Goal: Task Accomplishment & Management: Complete application form

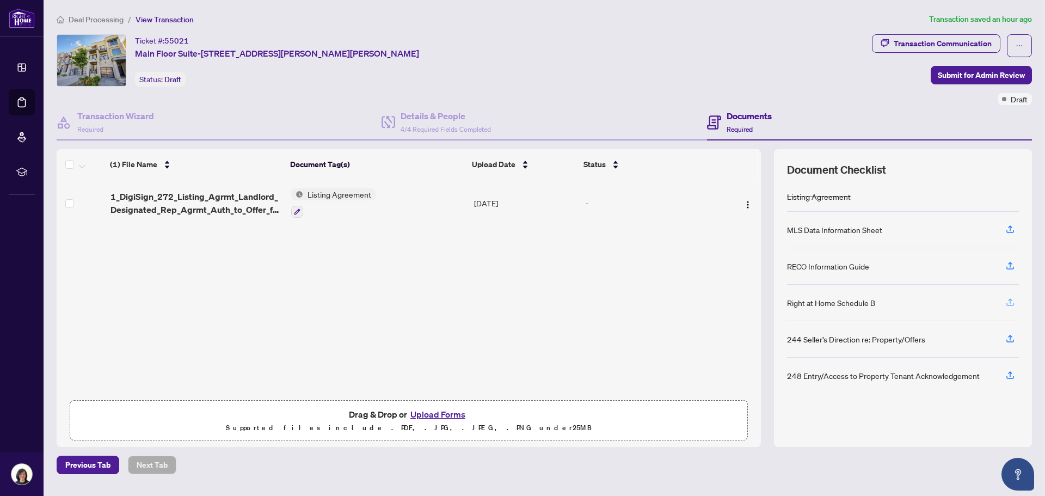
click at [1008, 302] on icon "button" at bounding box center [1011, 302] width 10 height 10
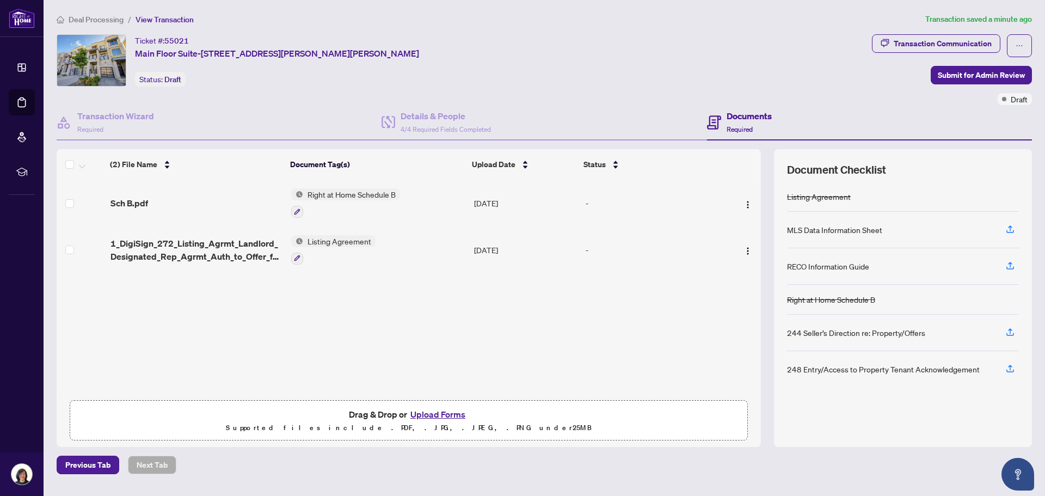
click at [429, 414] on button "Upload Forms" at bounding box center [438, 414] width 62 height 14
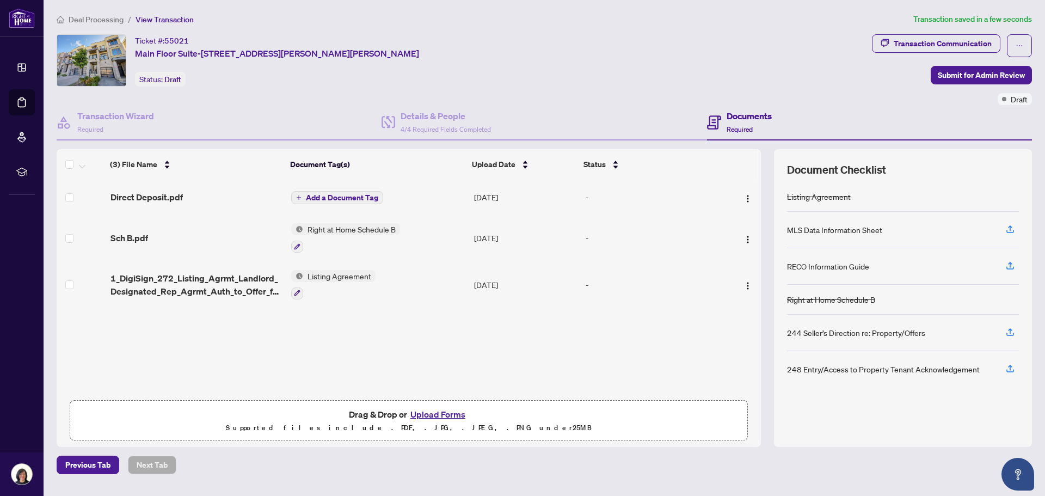
click at [341, 197] on span "Add a Document Tag" at bounding box center [342, 198] width 72 height 8
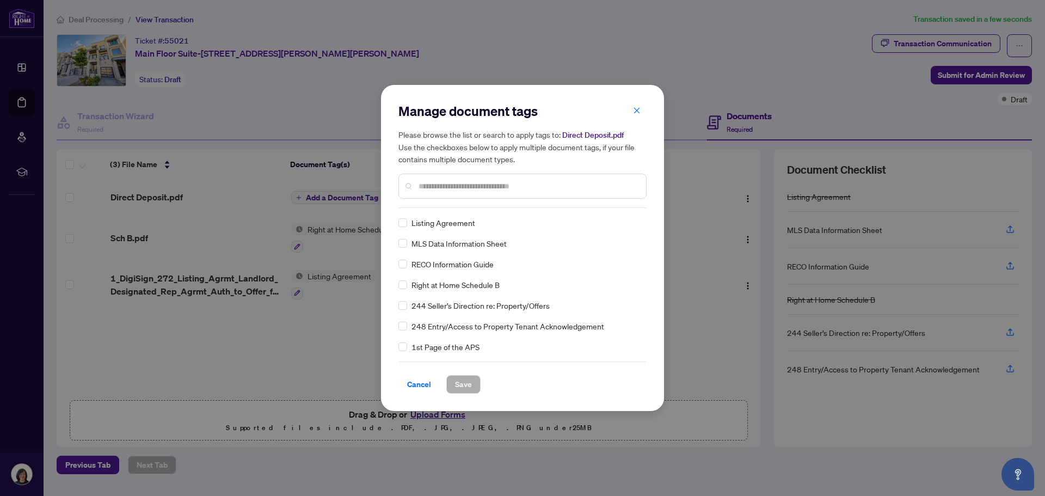
click at [423, 207] on div "Manage document tags Please browse the list or search to apply tags to: Direct …" at bounding box center [523, 155] width 248 height 106
click at [421, 180] on input "text" at bounding box center [528, 186] width 219 height 12
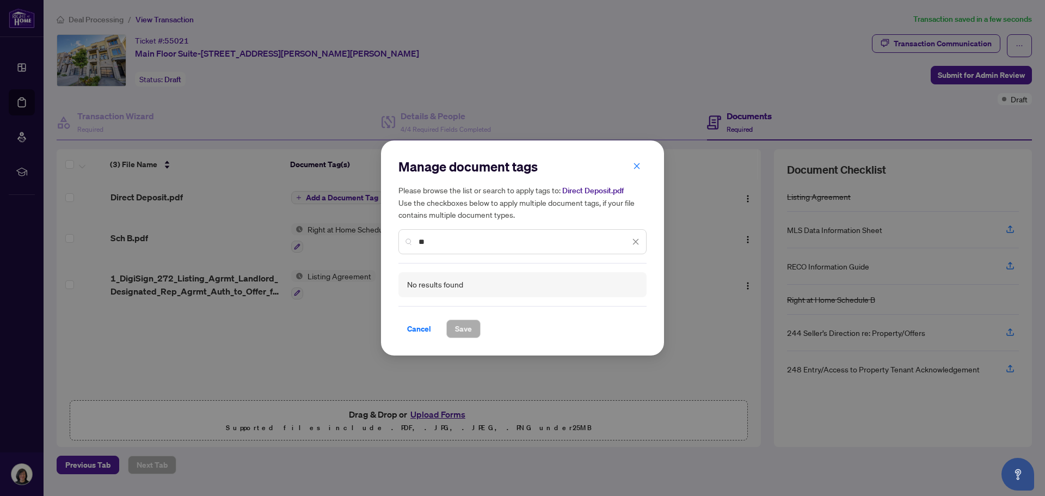
type input "*"
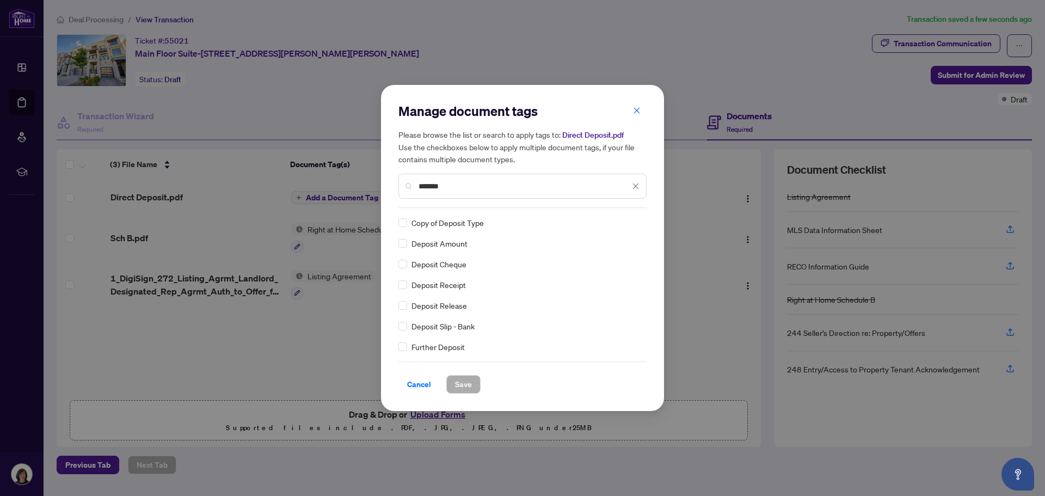
type input "*******"
click at [454, 288] on span "Deposit Receipt" at bounding box center [439, 285] width 54 height 12
click at [466, 387] on span "Save" at bounding box center [463, 384] width 17 height 17
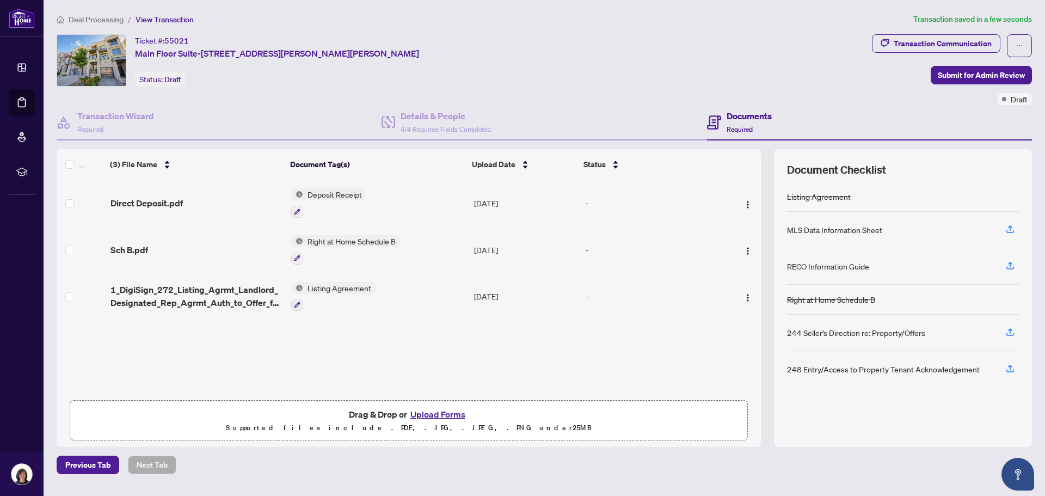
click at [303, 351] on div "Direct Deposit.pdf Deposit Receipt [DATE] - Sch B.pdf Right at Home Schedule B …" at bounding box center [409, 287] width 705 height 215
click at [429, 412] on button "Upload Forms" at bounding box center [438, 414] width 62 height 14
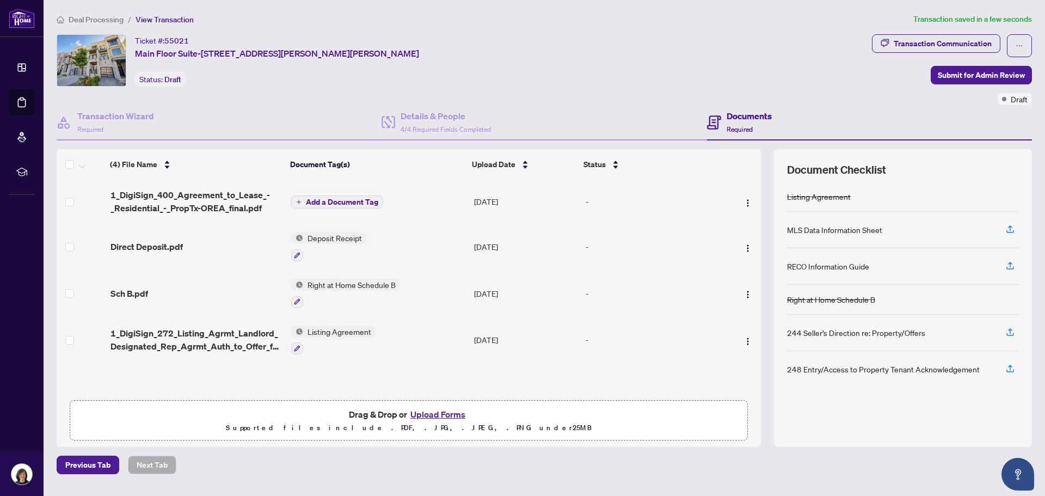
click at [329, 201] on span "Add a Document Tag" at bounding box center [342, 202] width 72 height 8
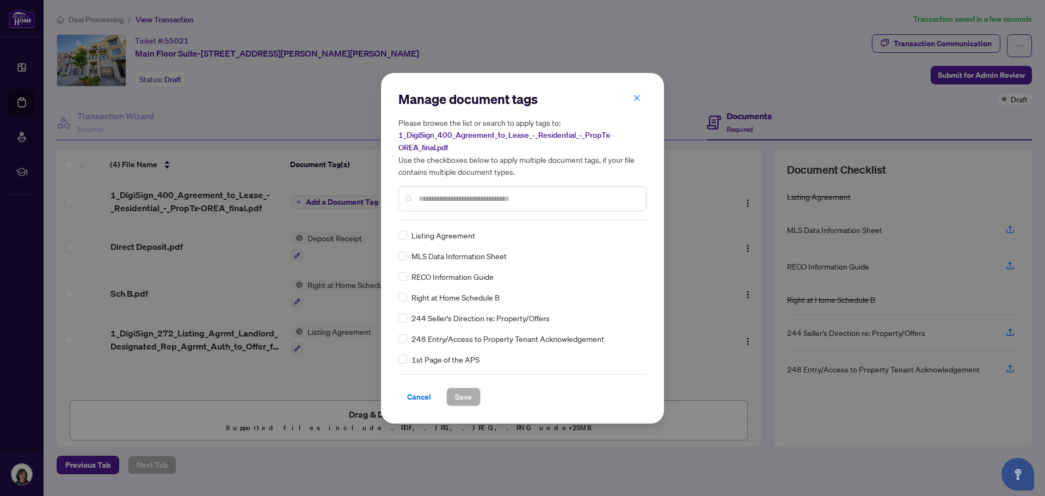
click at [429, 201] on input "text" at bounding box center [528, 199] width 219 height 12
type input "*********"
click at [466, 398] on span "Save" at bounding box center [463, 396] width 17 height 17
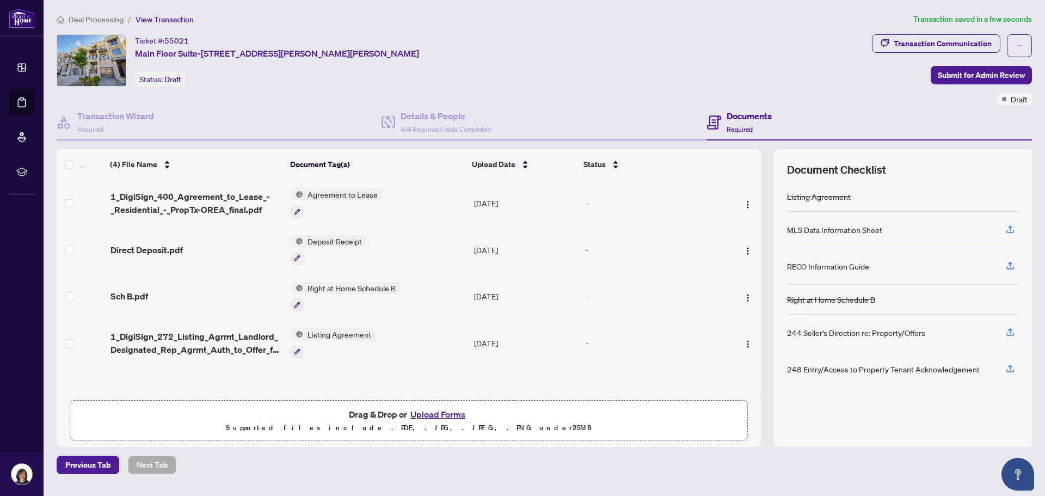
click at [433, 414] on button "Upload Forms" at bounding box center [438, 414] width 62 height 14
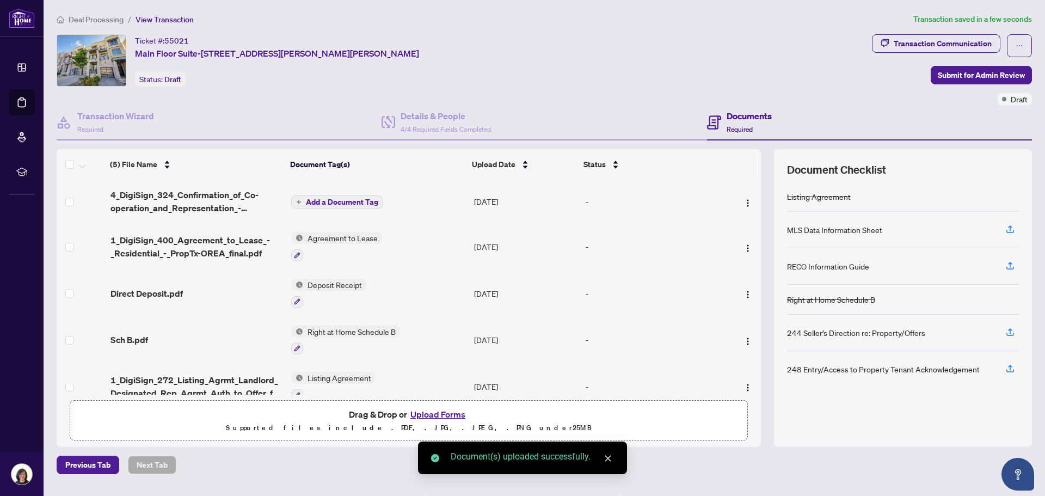
click at [350, 199] on span "Add a Document Tag" at bounding box center [342, 202] width 72 height 8
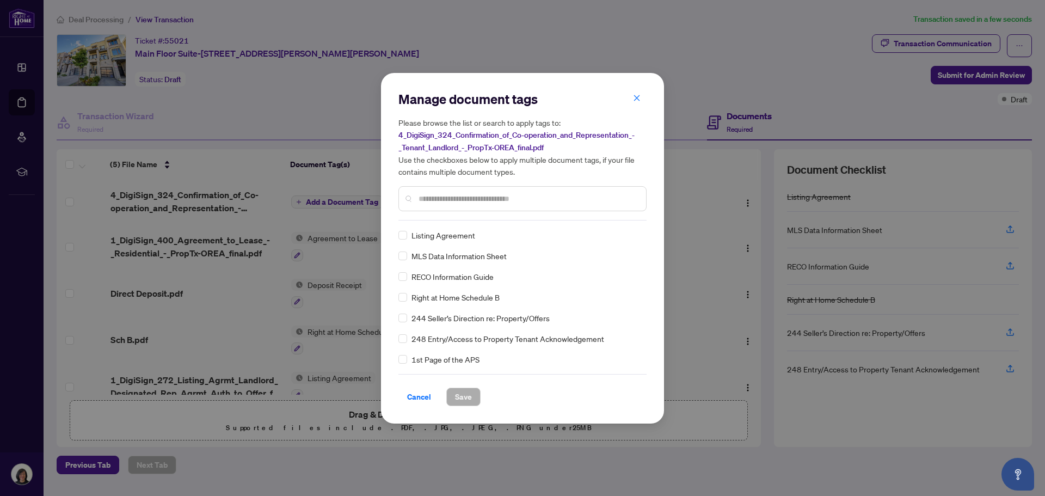
click at [427, 197] on input "text" at bounding box center [528, 199] width 219 height 12
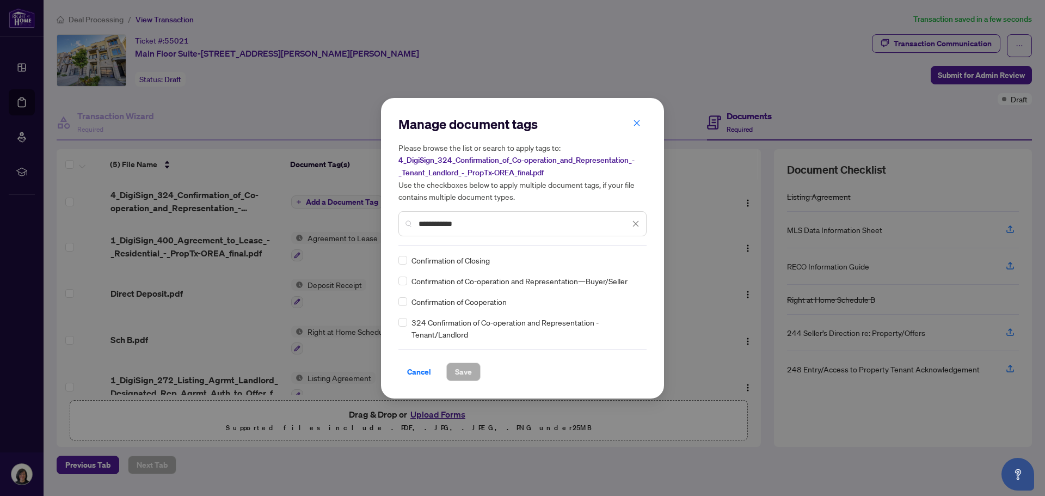
type input "**********"
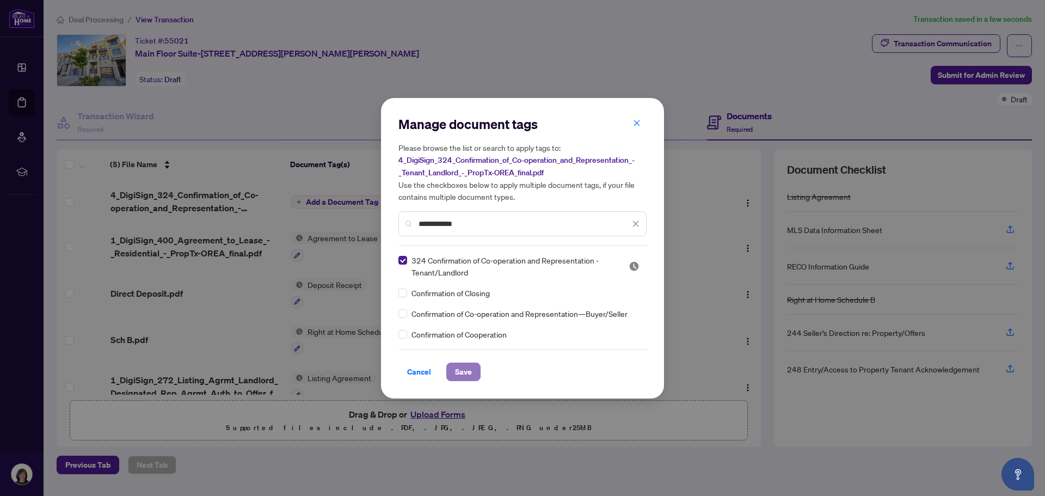
click at [464, 373] on span "Save" at bounding box center [463, 371] width 17 height 17
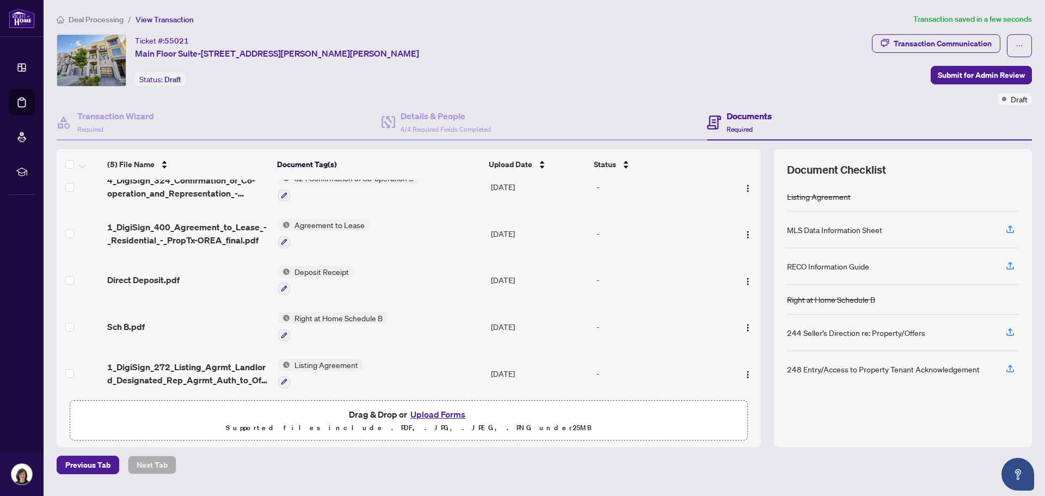
scroll to position [21, 0]
click at [1013, 265] on icon "button" at bounding box center [1011, 266] width 10 height 10
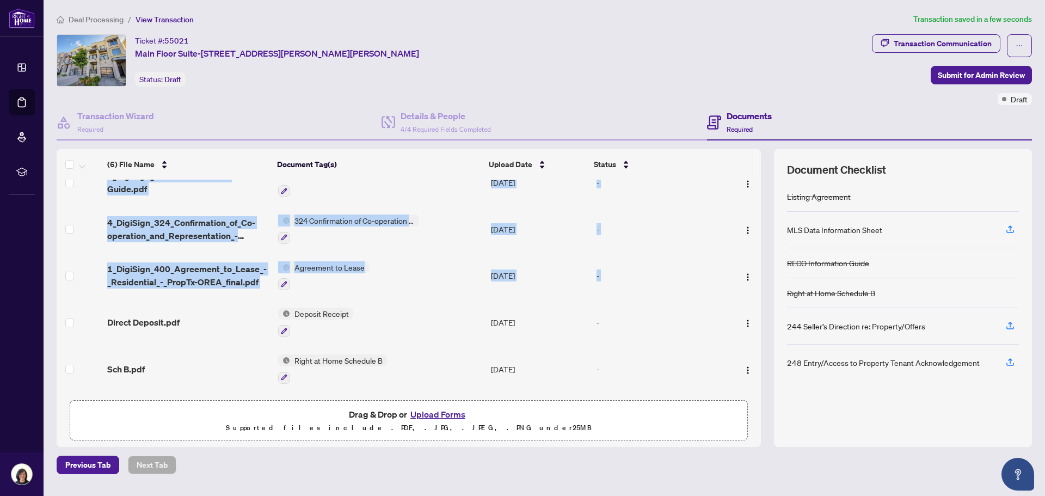
scroll to position [0, 0]
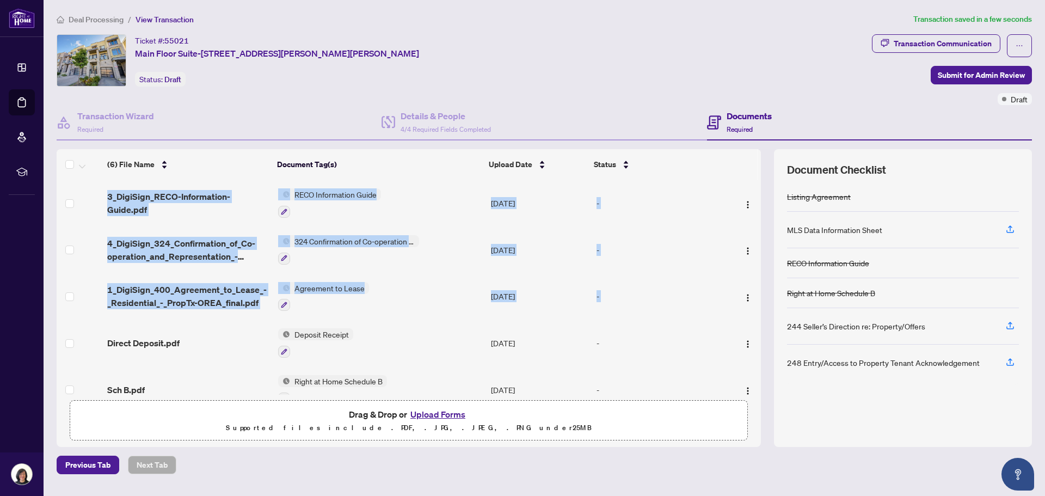
drag, startPoint x: 757, startPoint y: 258, endPoint x: 756, endPoint y: 174, distance: 83.3
click at [756, 174] on div "(6) File Name Document Tag(s) Upload Date Status 3_DigiSign_RECO-Information-Gu…" at bounding box center [409, 272] width 705 height 246
click at [731, 209] on div at bounding box center [743, 202] width 28 height 17
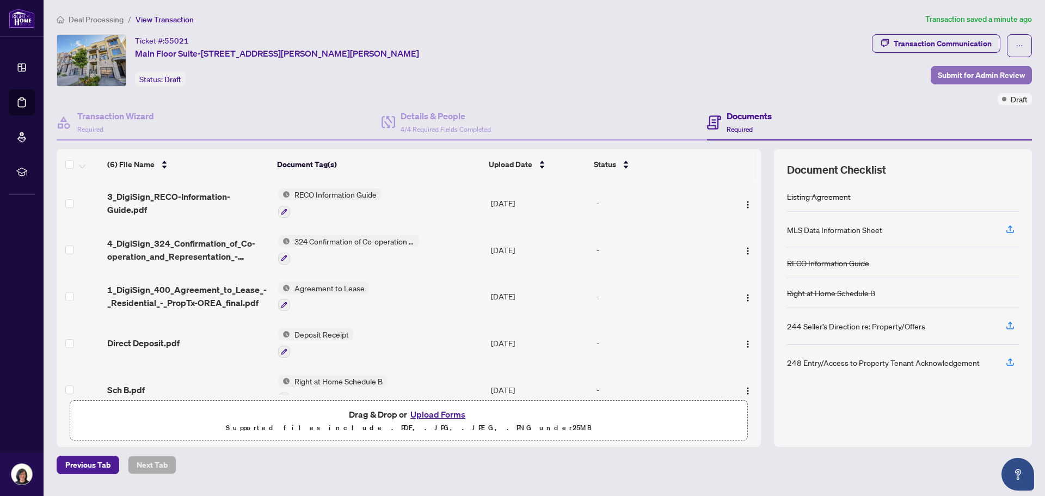
click at [957, 73] on span "Submit for Admin Review" at bounding box center [981, 74] width 87 height 17
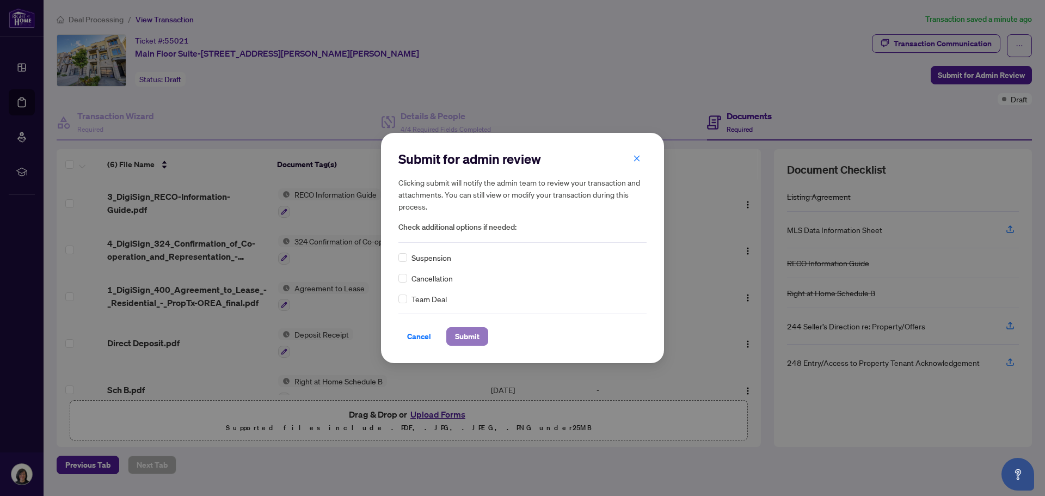
click at [473, 335] on span "Submit" at bounding box center [467, 336] width 25 height 17
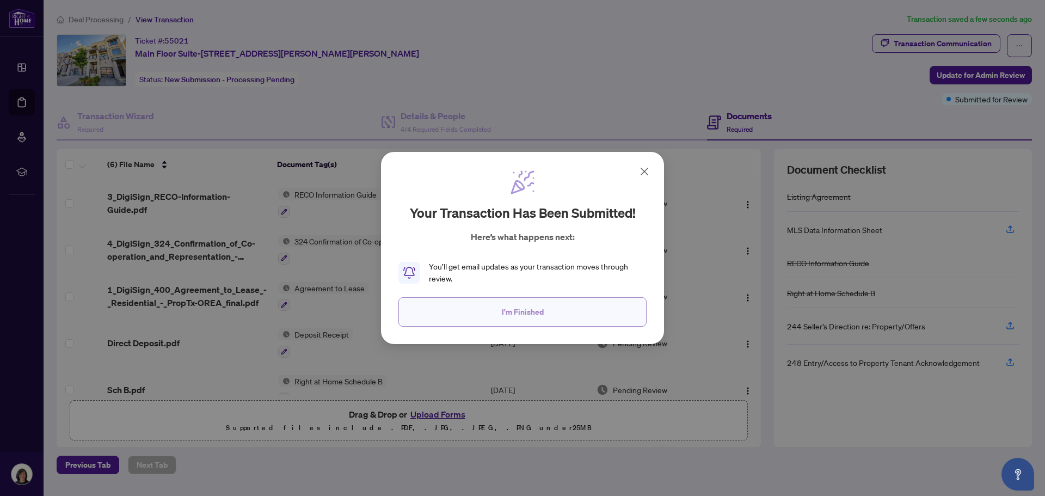
click at [522, 315] on span "I'm Finished" at bounding box center [523, 311] width 42 height 17
